Goal: Check status: Check status

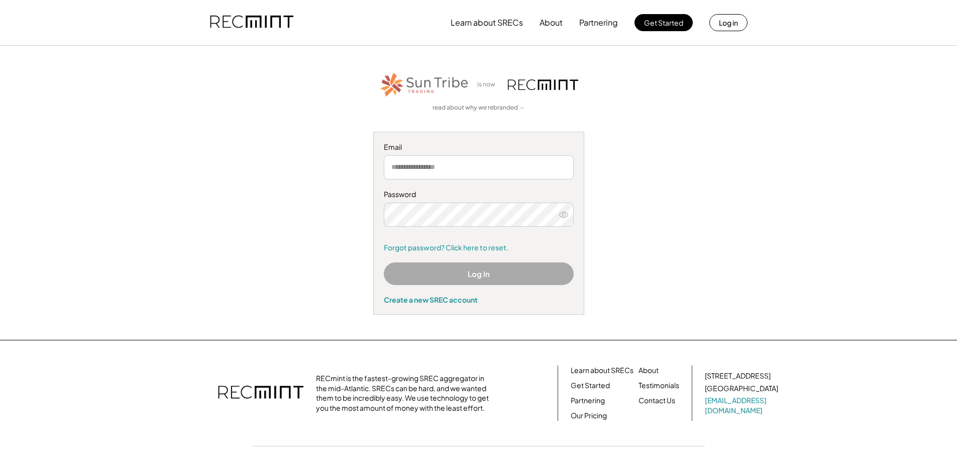
type input "**********"
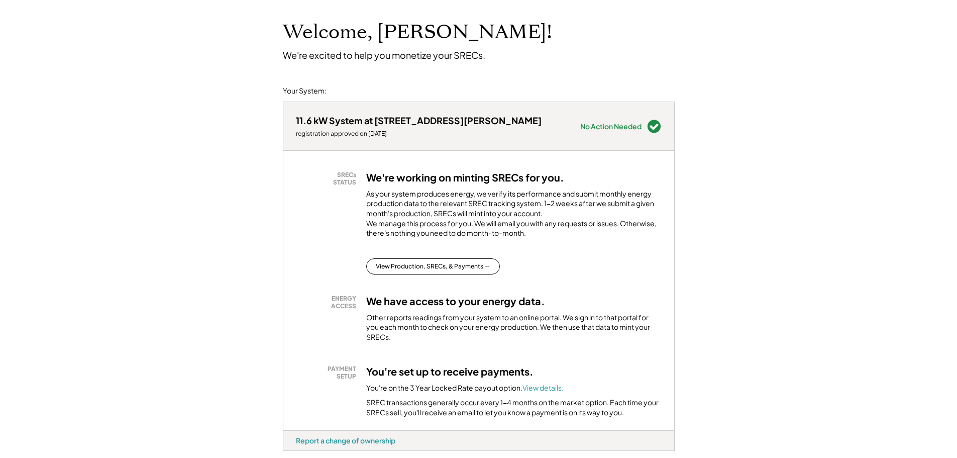
scroll to position [100, 0]
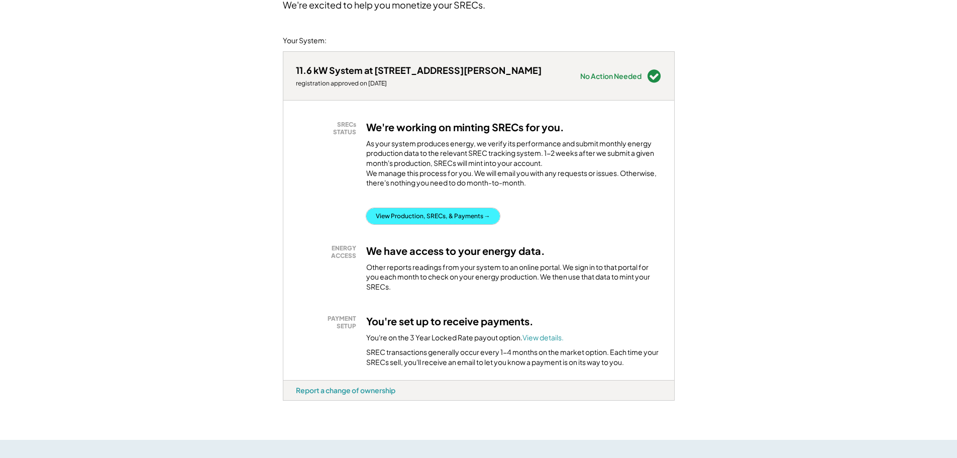
click at [435, 224] on button "View Production, SRECs, & Payments →" at bounding box center [433, 216] width 134 height 16
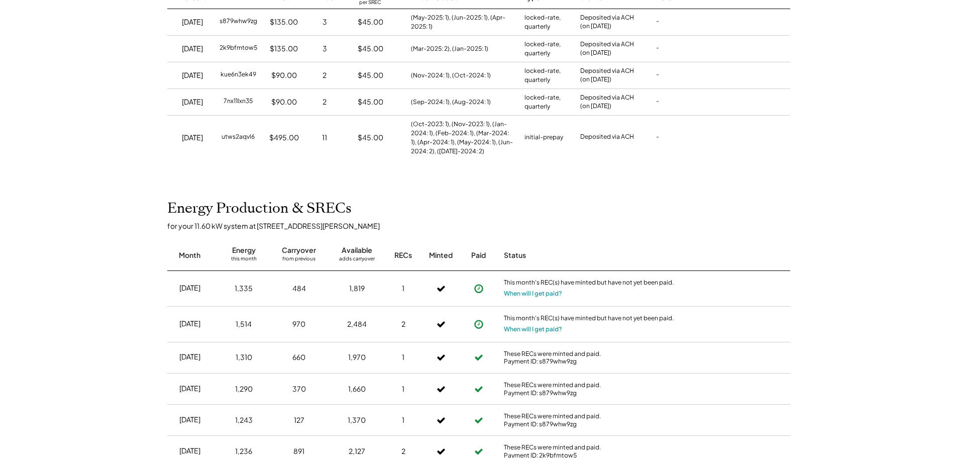
scroll to position [151, 0]
